Goal: Navigation & Orientation: Find specific page/section

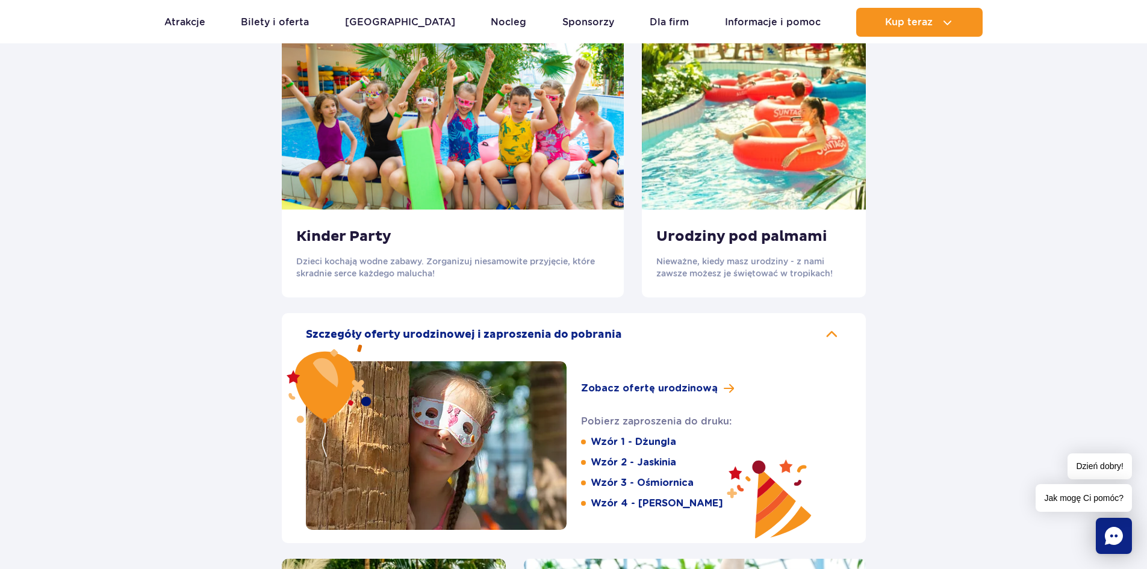
click at [1039, 367] on section "Nasza oferta imprezowa Pakiet VIP Relaksujący masaż Prywatna sesja w saunie z p…" at bounding box center [573, 241] width 1147 height 1431
click at [203, 16] on link "Atrakcje" at bounding box center [184, 22] width 41 height 29
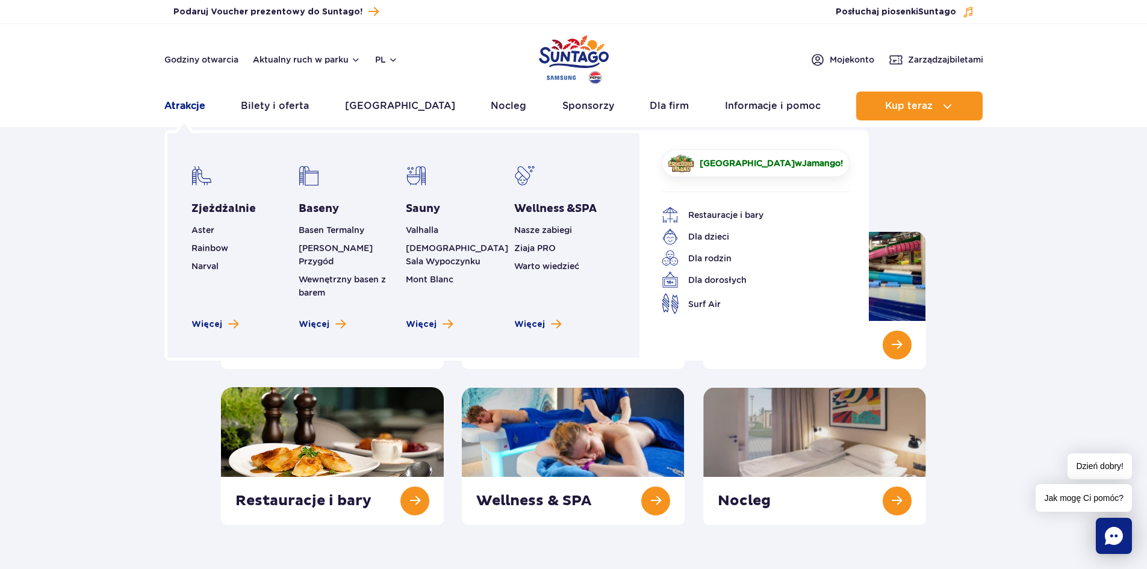
click at [194, 109] on link "Atrakcje" at bounding box center [184, 106] width 41 height 29
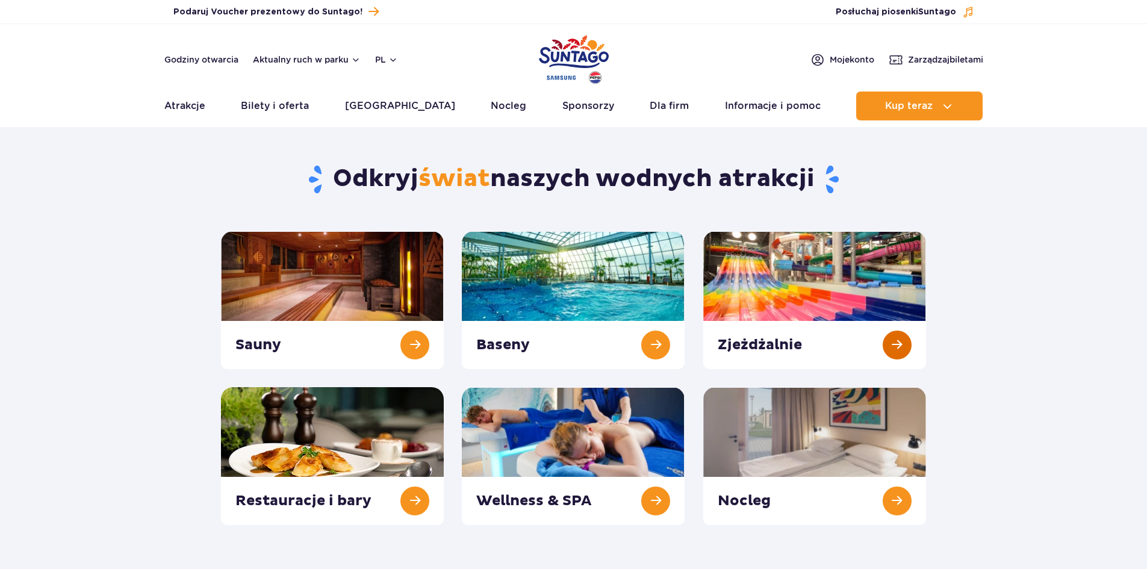
click at [780, 338] on link at bounding box center [814, 300] width 223 height 138
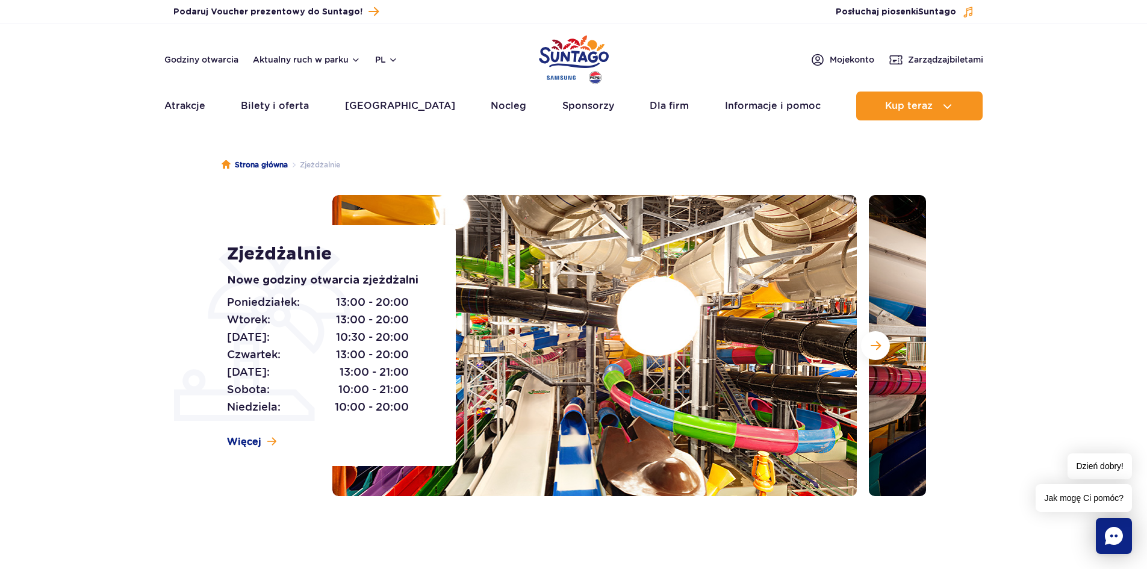
click at [615, 362] on img at bounding box center [594, 345] width 524 height 301
